Goal: Task Accomplishment & Management: Manage account settings

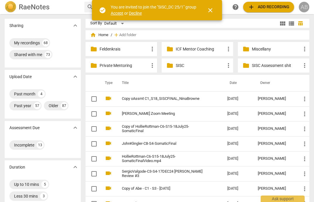
click at [306, 6] on div "AB" at bounding box center [304, 7] width 11 height 11
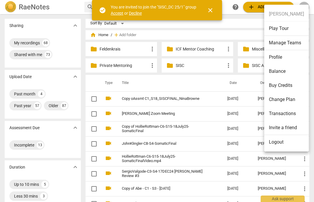
click at [275, 56] on li "Profile" at bounding box center [286, 57] width 45 height 14
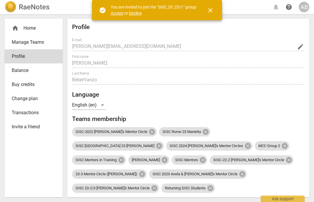
radio input "false"
click at [115, 12] on span "Accept" at bounding box center [117, 13] width 13 height 5
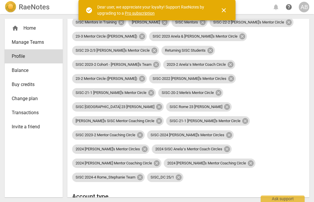
scroll to position [141, 0]
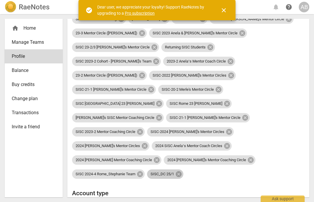
click at [178, 172] on span "SISC_DC 25/1" at bounding box center [162, 174] width 30 height 4
click at [272, 189] on h2 "Account type" at bounding box center [188, 192] width 233 height 7
click at [225, 9] on span "close" at bounding box center [224, 10] width 7 height 7
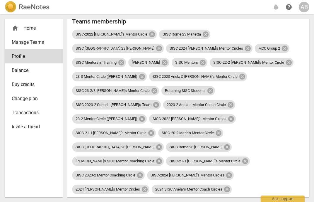
scroll to position [99, 0]
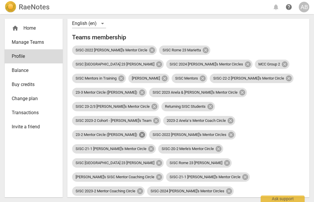
scroll to position [84, 0]
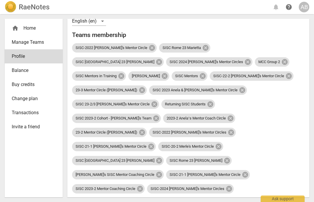
click at [283, 182] on div "Profile E-mail [PERSON_NAME][EMAIL_ADDRESS][DOMAIN_NAME] edit First name [PERSO…" at bounding box center [188, 176] width 233 height 472
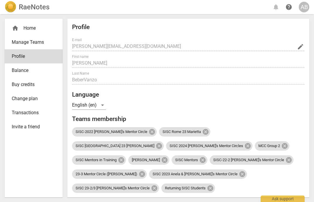
click at [33, 40] on span "Manage Teams" at bounding box center [31, 42] width 39 height 7
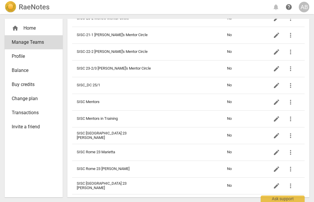
scroll to position [326, 0]
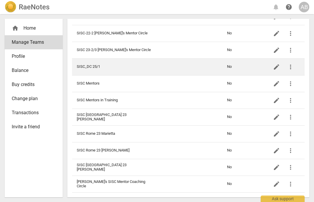
click at [85, 67] on td "SISC_DC 25/1" at bounding box center [114, 66] width 85 height 17
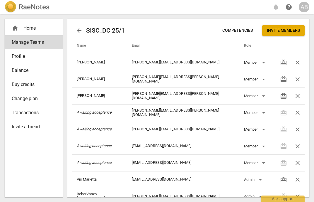
click at [241, 33] on span "Competencies" at bounding box center [238, 31] width 30 height 6
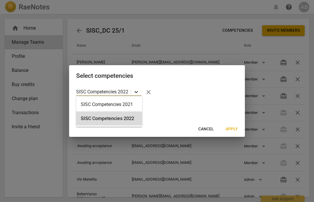
click at [138, 94] on icon at bounding box center [136, 92] width 6 height 6
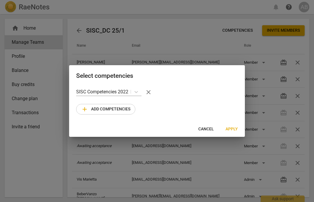
click at [203, 96] on div "SISC Competencies 2022 close" at bounding box center [157, 92] width 162 height 14
click at [233, 130] on span "Apply" at bounding box center [232, 129] width 12 height 6
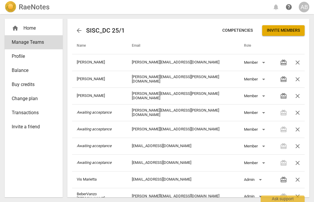
click at [235, 32] on span "Competencies" at bounding box center [238, 31] width 30 height 6
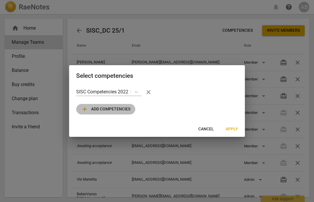
click at [91, 111] on span "add Add competencies" at bounding box center [105, 109] width 49 height 7
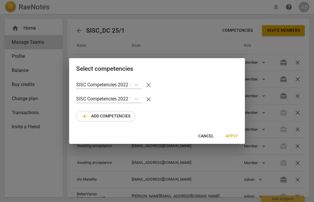
click at [149, 99] on span "close" at bounding box center [148, 99] width 7 height 7
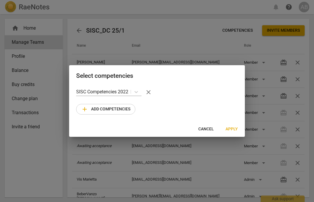
click at [211, 130] on span "Cancel" at bounding box center [207, 129] width 16 height 6
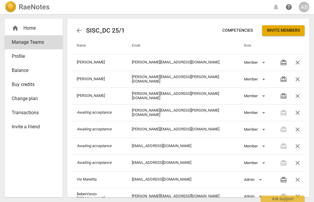
click at [33, 30] on div "home Home" at bounding box center [31, 28] width 39 height 7
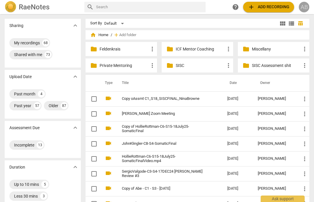
click at [303, 7] on div "AB" at bounding box center [304, 7] width 11 height 11
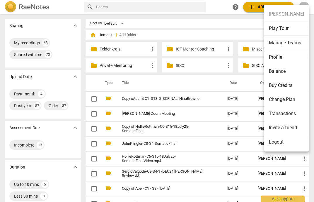
click at [276, 43] on li "Manage Teams" at bounding box center [286, 43] width 45 height 14
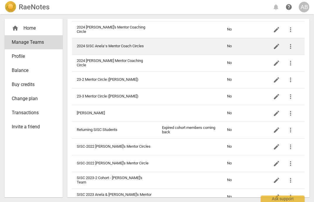
scroll to position [64, 0]
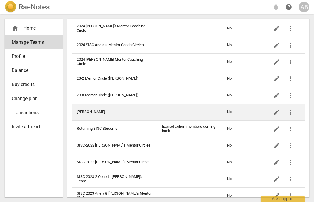
click at [84, 113] on td "[PERSON_NAME]" at bounding box center [114, 112] width 85 height 17
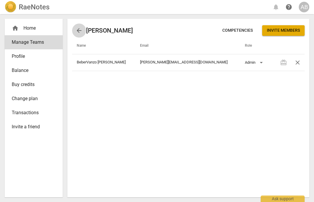
click at [81, 32] on span "arrow_back" at bounding box center [79, 30] width 7 height 7
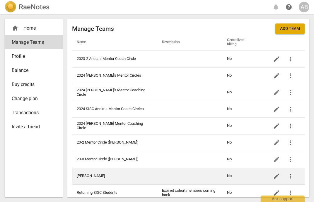
scroll to position [1, 0]
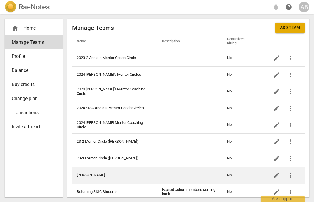
click at [294, 175] on span "more_vert" at bounding box center [290, 175] width 7 height 7
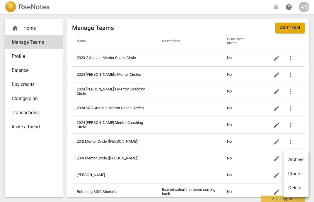
click at [294, 189] on div "Delete" at bounding box center [295, 187] width 13 height 7
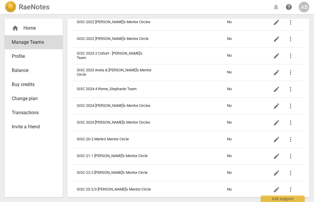
scroll to position [0, 0]
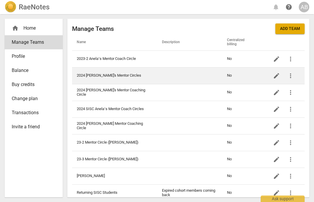
click at [119, 79] on td "2024 [PERSON_NAME]'s Mentor Circles" at bounding box center [114, 75] width 85 height 17
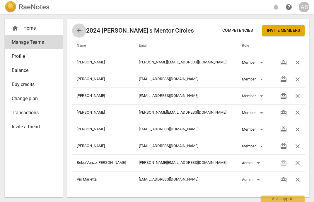
click at [77, 30] on span "arrow_back" at bounding box center [79, 30] width 7 height 7
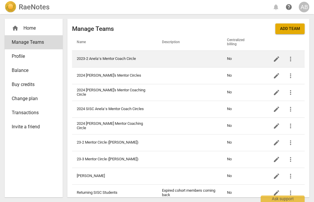
click at [118, 60] on td "2023-2 Anelaʻs Mentor Coach Circle" at bounding box center [114, 58] width 85 height 17
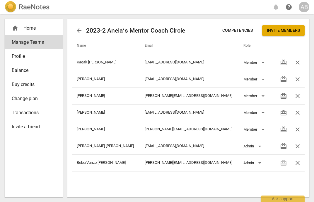
click at [79, 31] on span "arrow_back" at bounding box center [79, 30] width 7 height 7
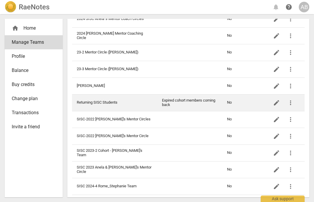
scroll to position [92, 0]
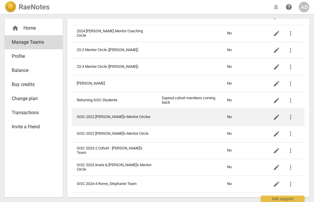
click at [110, 119] on td "SISC-2022 [PERSON_NAME]'s Mentor Circles" at bounding box center [114, 116] width 85 height 17
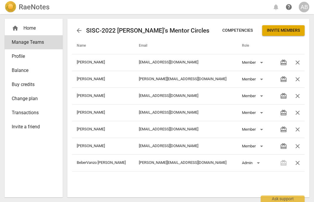
click at [79, 28] on span "arrow_back" at bounding box center [79, 30] width 7 height 7
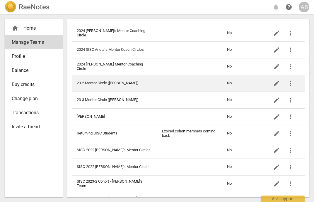
scroll to position [63, 0]
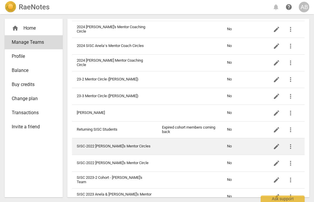
click at [120, 147] on td "SISC-2022 [PERSON_NAME]'s Mentor Circles" at bounding box center [114, 146] width 85 height 17
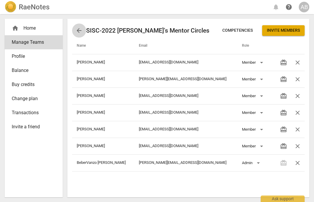
click at [77, 33] on span "arrow_back" at bounding box center [79, 30] width 7 height 7
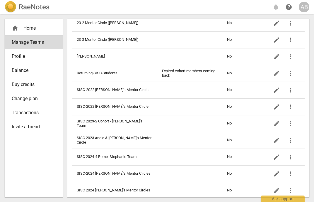
scroll to position [121, 0]
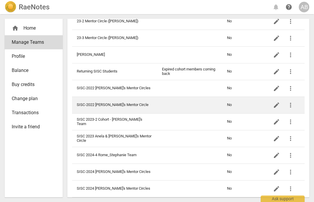
click at [291, 106] on span "more_vert" at bounding box center [290, 104] width 7 height 7
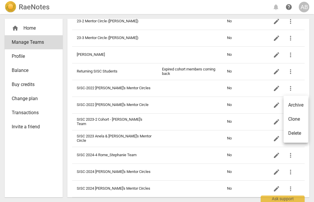
click at [103, 107] on div at bounding box center [157, 101] width 314 height 202
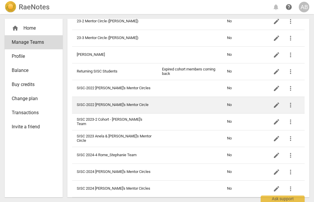
click at [157, 100] on td at bounding box center [189, 104] width 65 height 17
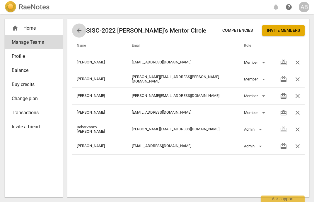
click at [78, 34] on span "arrow_back" at bounding box center [79, 30] width 7 height 7
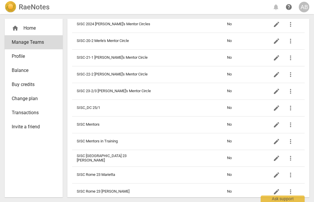
scroll to position [284, 0]
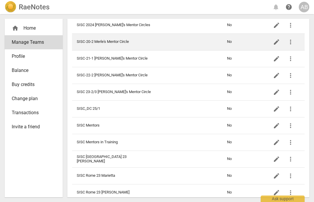
click at [101, 43] on td "SISC-20-2 Merle's Mentor Circle" at bounding box center [114, 41] width 85 height 17
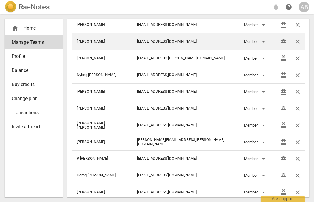
scroll to position [72, 0]
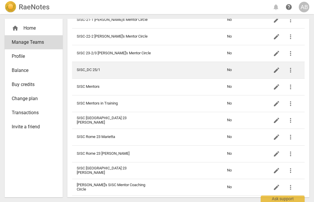
scroll to position [326, 0]
